Goal: Task Accomplishment & Management: Manage account settings

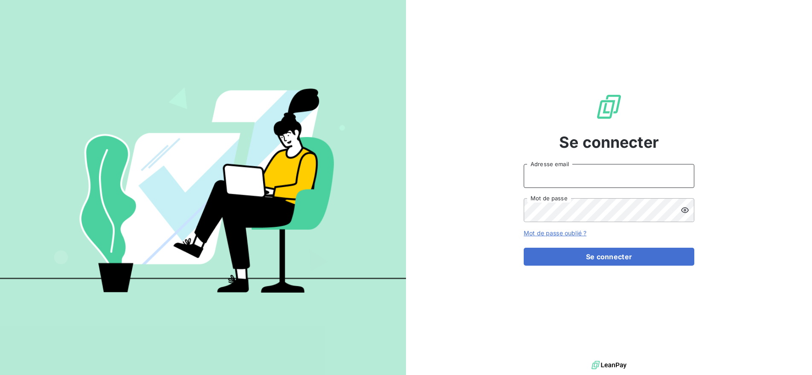
type input "[EMAIL_ADDRESS][DOMAIN_NAME]"
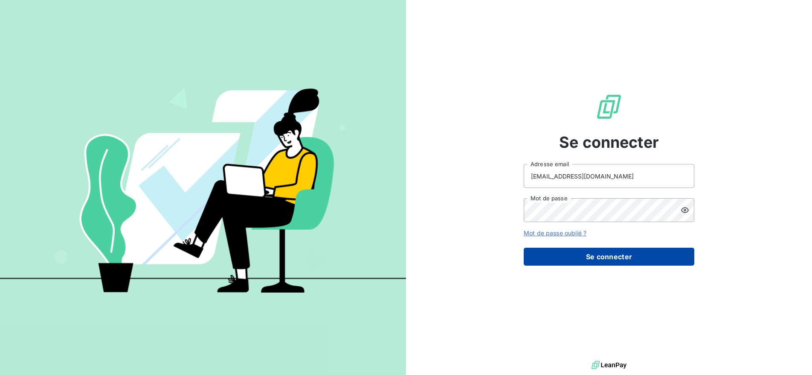
click at [607, 261] on button "Se connecter" at bounding box center [609, 256] width 171 height 18
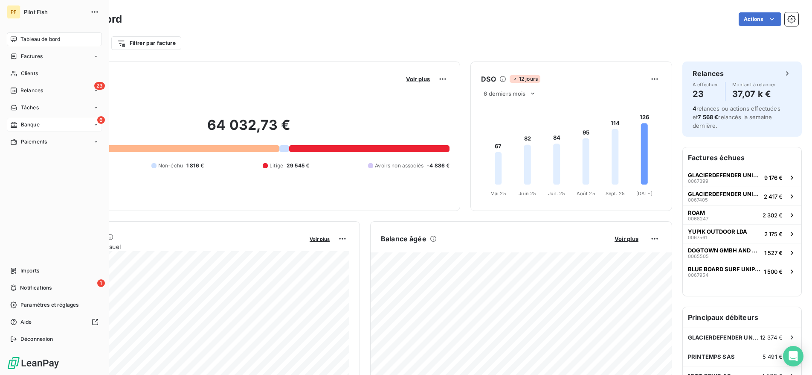
click at [33, 127] on span "Banque" at bounding box center [30, 125] width 19 height 8
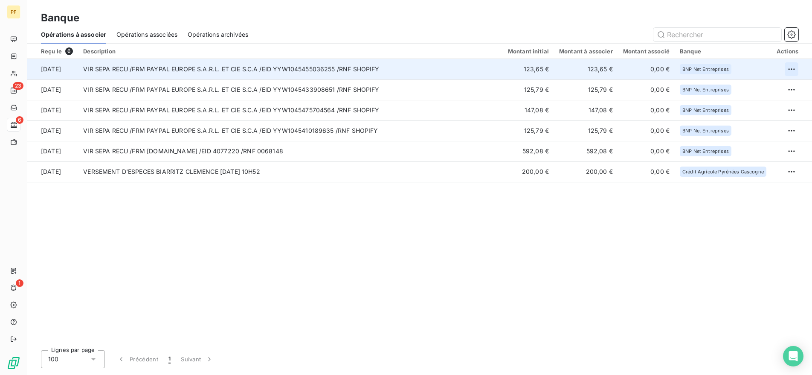
click at [791, 67] on html "PF 23 6 1 Banque Opérations à associer Opérations associées Opérations archivée…" at bounding box center [406, 187] width 812 height 375
click at [756, 86] on div "Archiver l’opération" at bounding box center [762, 87] width 66 height 14
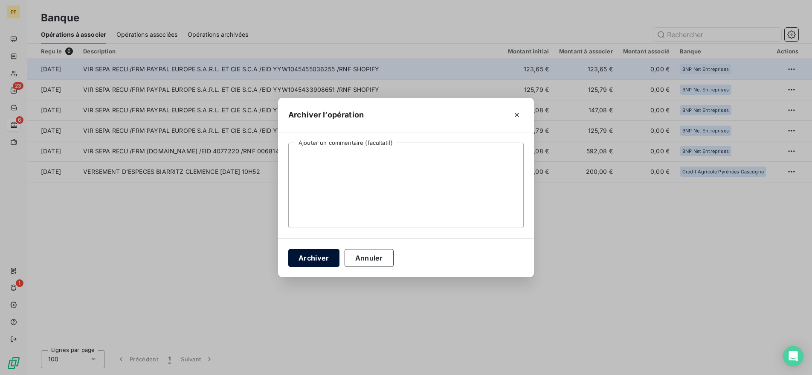
click at [309, 257] on button "Archiver" at bounding box center [313, 258] width 51 height 18
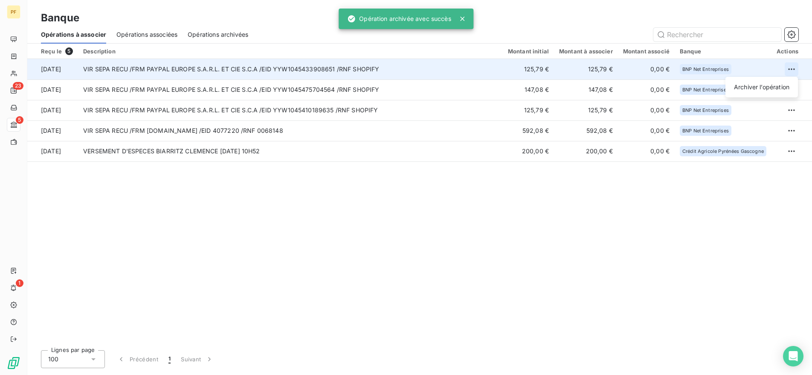
click at [796, 73] on html "PF 23 5 1 Banque Opérations à associer Opérations associées Opérations archivée…" at bounding box center [406, 187] width 812 height 375
click at [762, 86] on div "Archiver l’opération" at bounding box center [762, 87] width 66 height 14
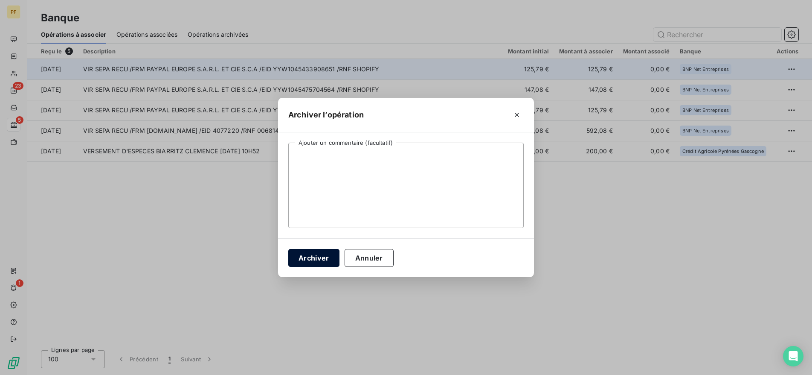
click at [311, 255] on button "Archiver" at bounding box center [313, 258] width 51 height 18
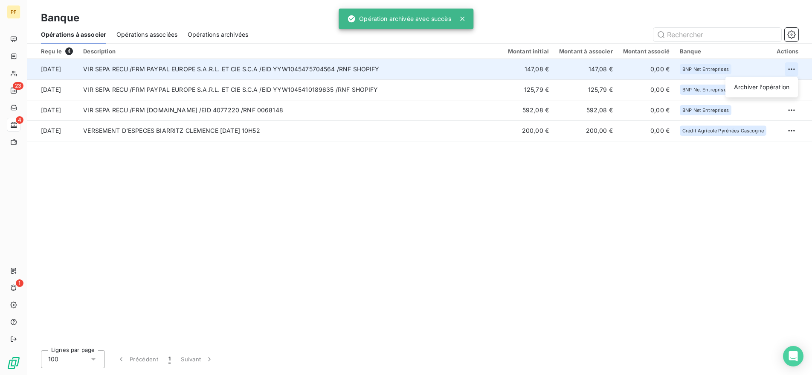
click at [796, 68] on html "PF 23 4 1 Banque Opérations à associer Opérations associées Opérations archivée…" at bounding box center [406, 187] width 812 height 375
click at [758, 89] on div "Archiver l’opération" at bounding box center [762, 87] width 66 height 14
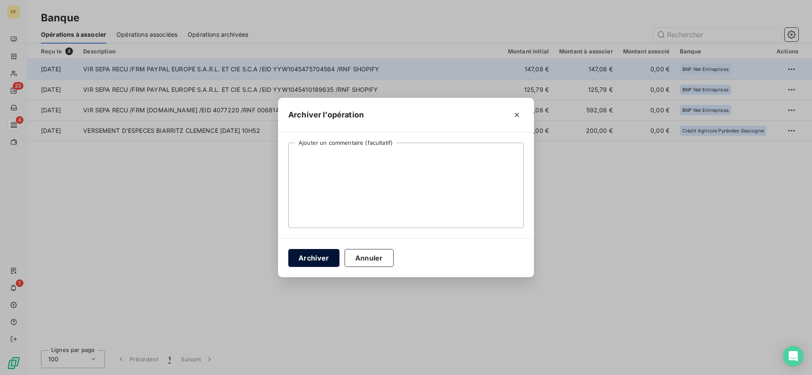
click at [328, 254] on button "Archiver" at bounding box center [313, 258] width 51 height 18
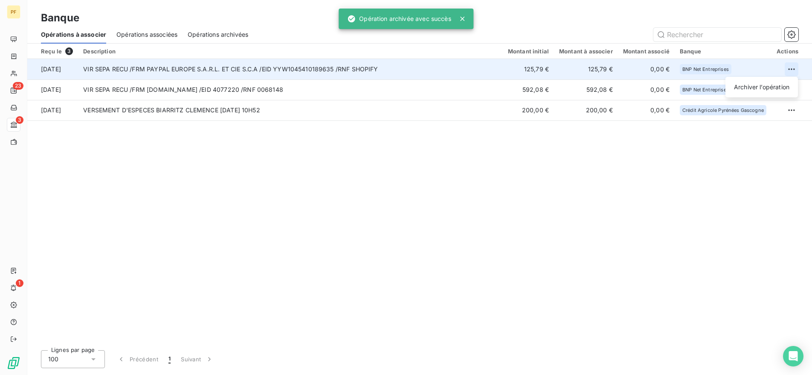
click at [795, 63] on html "PF 23 3 1 Banque Opérations à associer Opérations associées Opérations archivée…" at bounding box center [406, 187] width 812 height 375
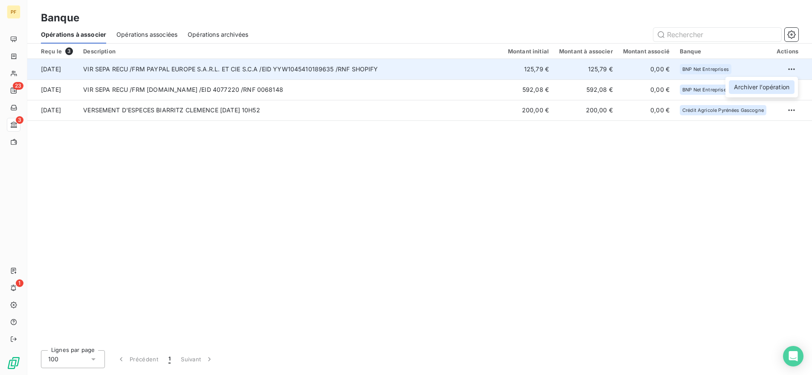
click at [759, 86] on div "Archiver l’opération" at bounding box center [762, 87] width 66 height 14
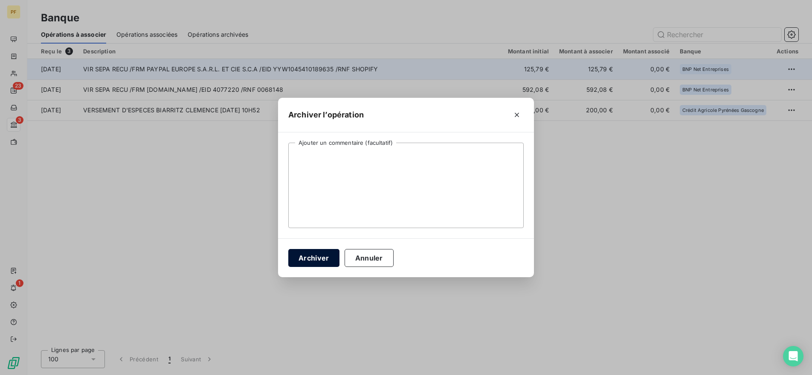
click at [316, 258] on button "Archiver" at bounding box center [313, 258] width 51 height 18
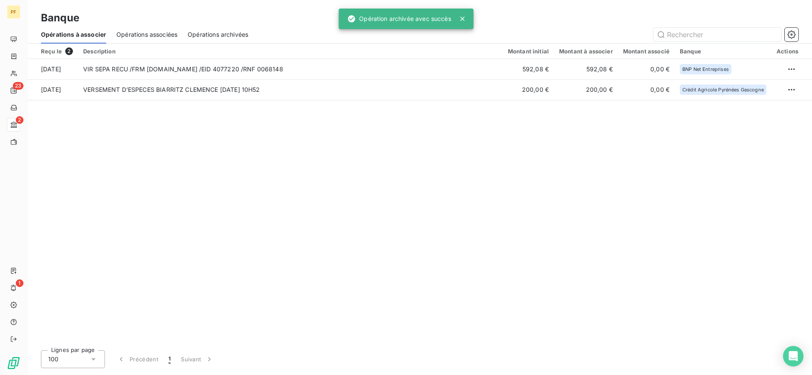
click at [277, 172] on div "Reçu le 2 Description Montant initial Montant à associer Montant associé Banque…" at bounding box center [419, 194] width 785 height 300
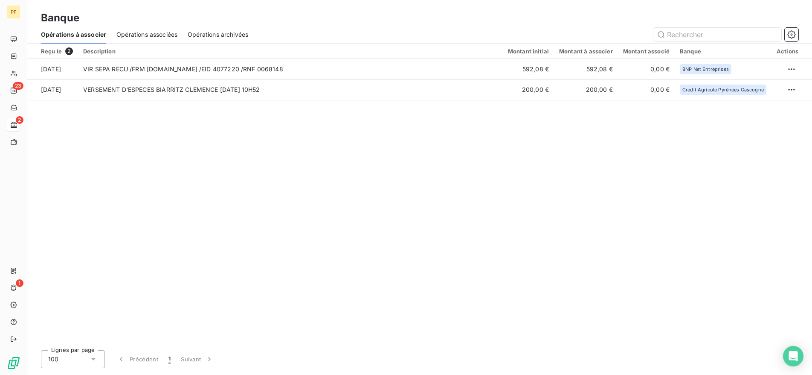
click at [217, 137] on div "Reçu le 2 Description Montant initial Montant à associer Montant associé Banque…" at bounding box center [419, 194] width 785 height 300
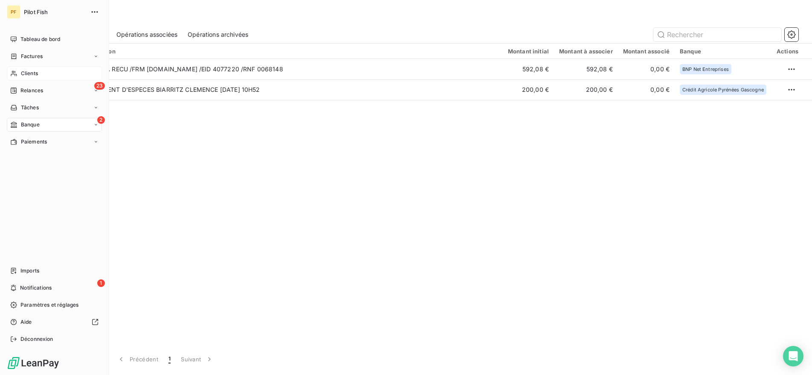
click at [45, 70] on div "Clients" at bounding box center [54, 74] width 95 height 14
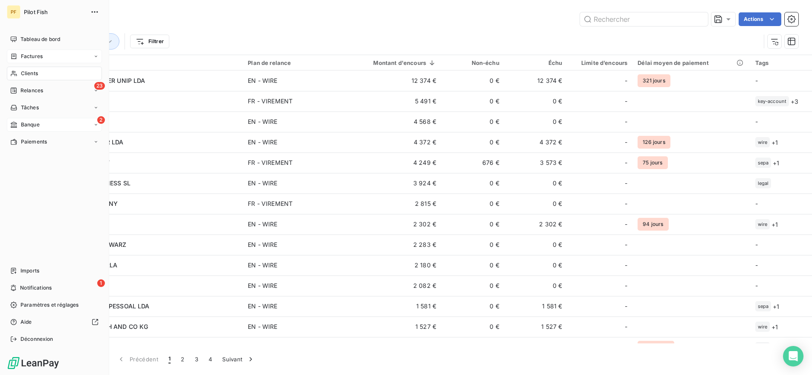
click at [41, 52] on span "Factures" at bounding box center [32, 56] width 22 height 8
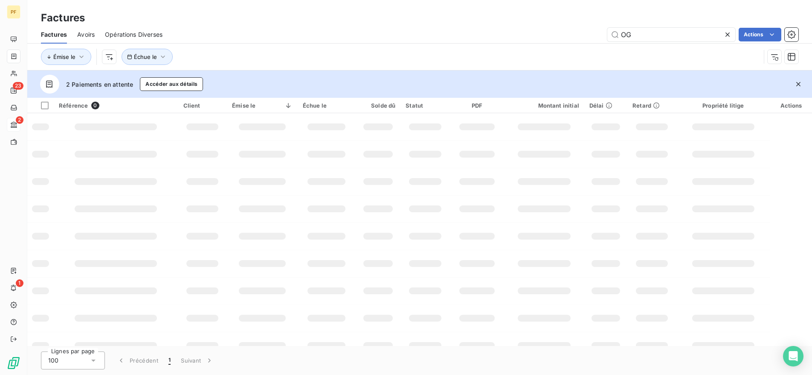
drag, startPoint x: 634, startPoint y: 35, endPoint x: 531, endPoint y: 40, distance: 103.3
click at [538, 40] on div "OG Actions" at bounding box center [486, 35] width 626 height 14
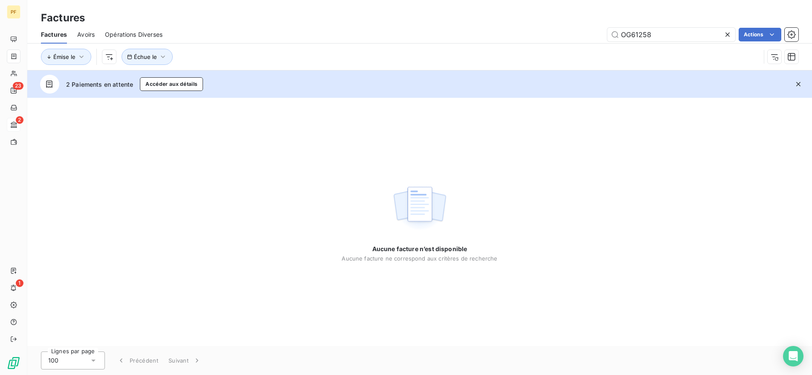
drag, startPoint x: 631, startPoint y: 35, endPoint x: 585, endPoint y: 32, distance: 46.2
click at [585, 32] on div "OG61258 Actions" at bounding box center [486, 35] width 626 height 14
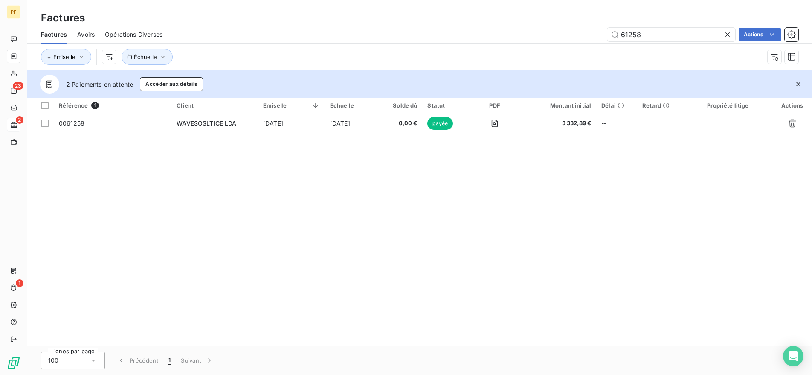
click at [289, 167] on div "Référence 1 Client Émise le Échue le Solde dû Statut PDF Montant initial Délai …" at bounding box center [419, 222] width 785 height 248
drag, startPoint x: 626, startPoint y: 36, endPoint x: 670, endPoint y: 36, distance: 44.4
click at [670, 36] on input "61258" at bounding box center [672, 35] width 128 height 14
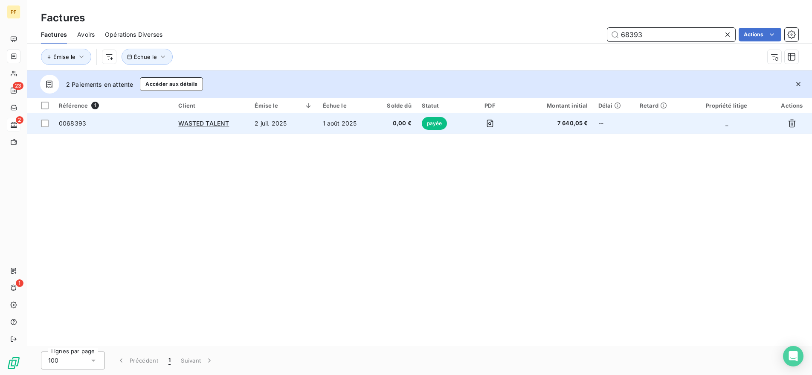
type input "68393"
click at [386, 120] on span "0,00 €" at bounding box center [394, 123] width 33 height 9
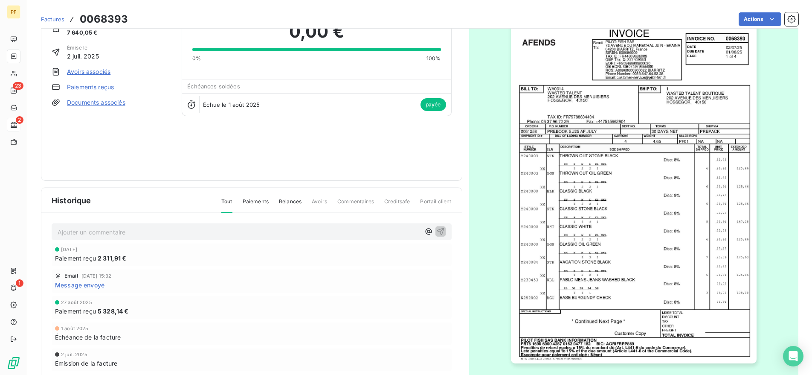
scroll to position [16, 0]
